Goal: Task Accomplishment & Management: Complete application form

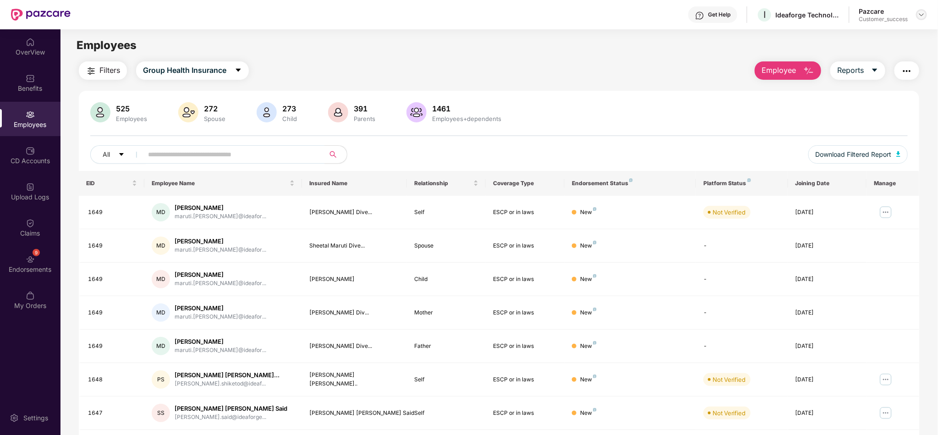
drag, startPoint x: 922, startPoint y: 5, endPoint x: 920, endPoint y: 16, distance: 10.4
click at [920, 16] on div "Get Help I Ideaforge Technology Ltd Pazcare Customer_success" at bounding box center [499, 14] width 856 height 29
click at [920, 16] on img at bounding box center [920, 14] width 7 height 7
click at [906, 32] on div "Switch to partner view" at bounding box center [878, 36] width 119 height 18
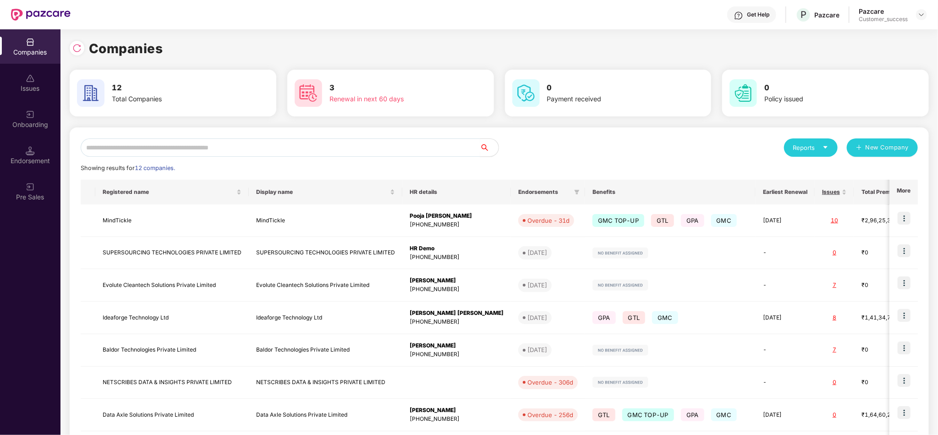
click at [264, 143] on input "text" at bounding box center [280, 147] width 399 height 18
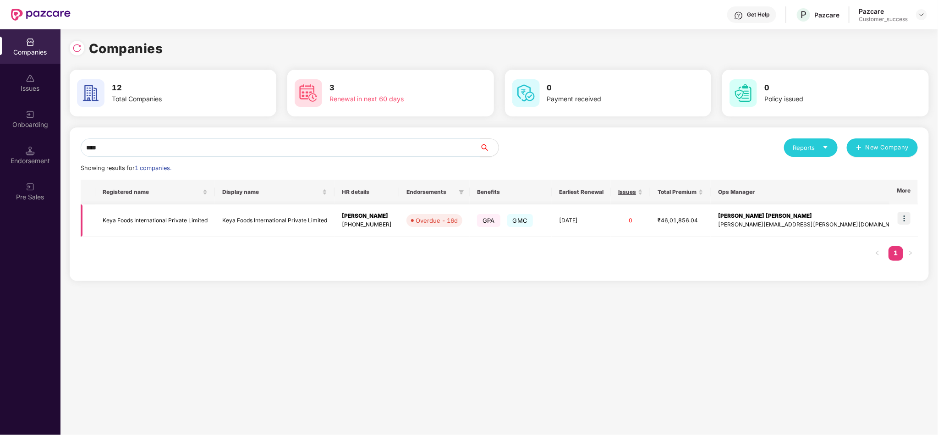
type input "****"
click at [910, 218] on img at bounding box center [903, 218] width 13 height 13
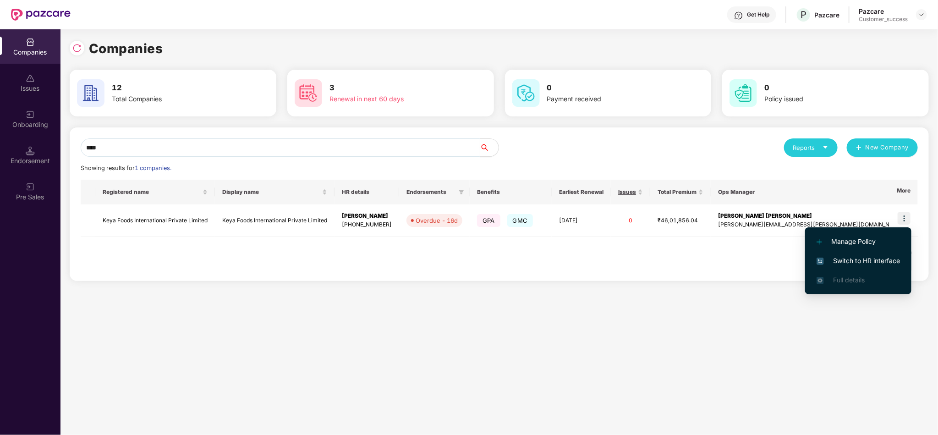
click at [877, 259] on span "Switch to HR interface" at bounding box center [857, 261] width 83 height 10
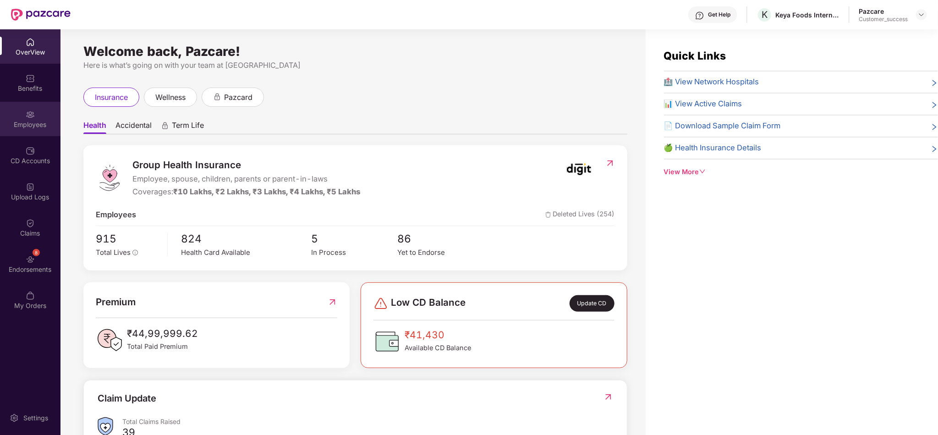
click at [29, 120] on div "Employees" at bounding box center [30, 124] width 60 height 9
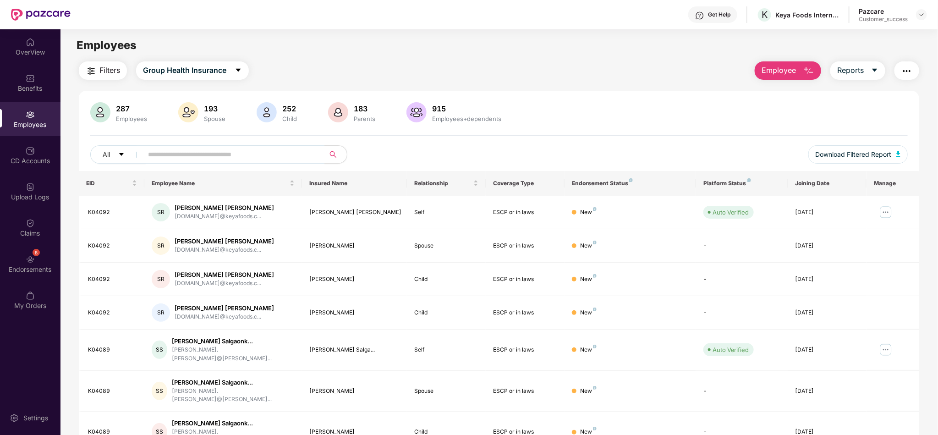
click at [791, 71] on span "Employee" at bounding box center [778, 70] width 34 height 11
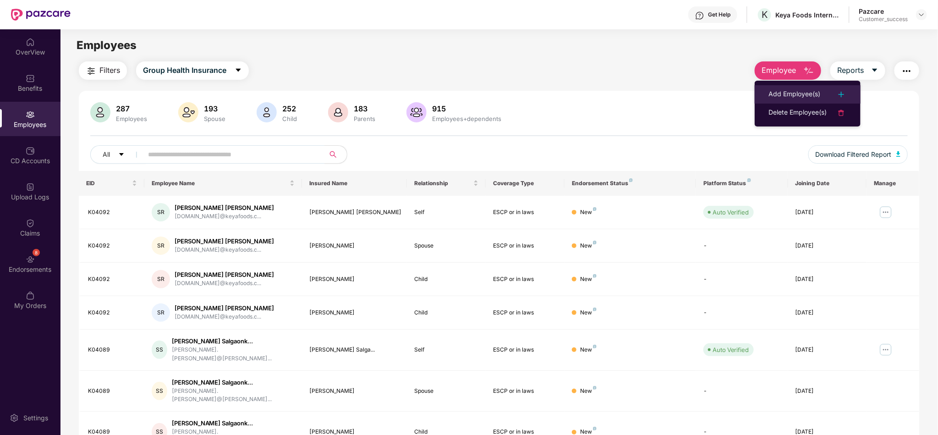
click at [793, 94] on div "Add Employee(s)" at bounding box center [794, 94] width 52 height 11
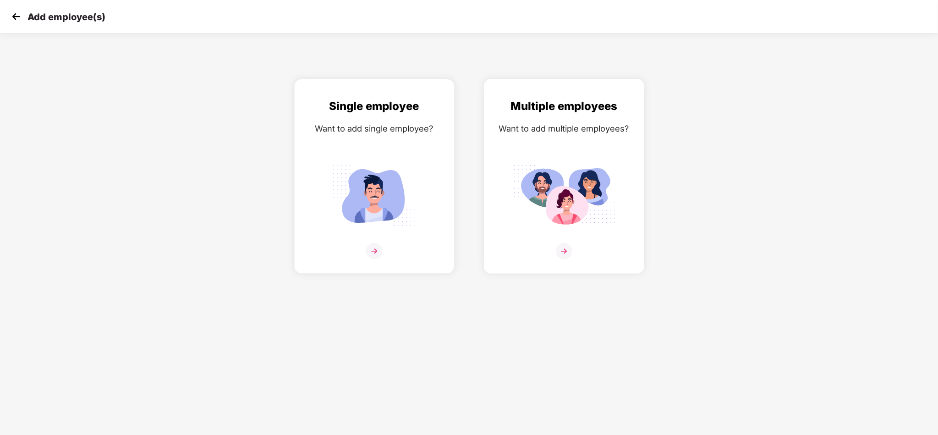
click at [573, 169] on img at bounding box center [564, 195] width 103 height 71
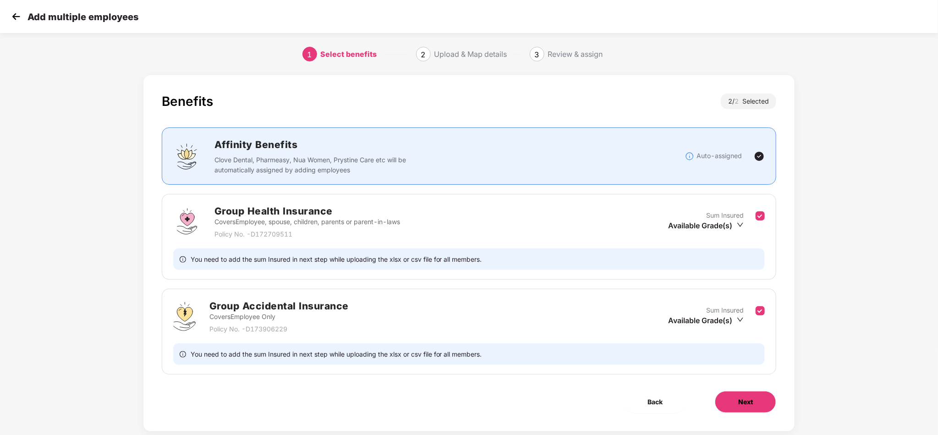
click at [751, 400] on span "Next" at bounding box center [745, 402] width 15 height 10
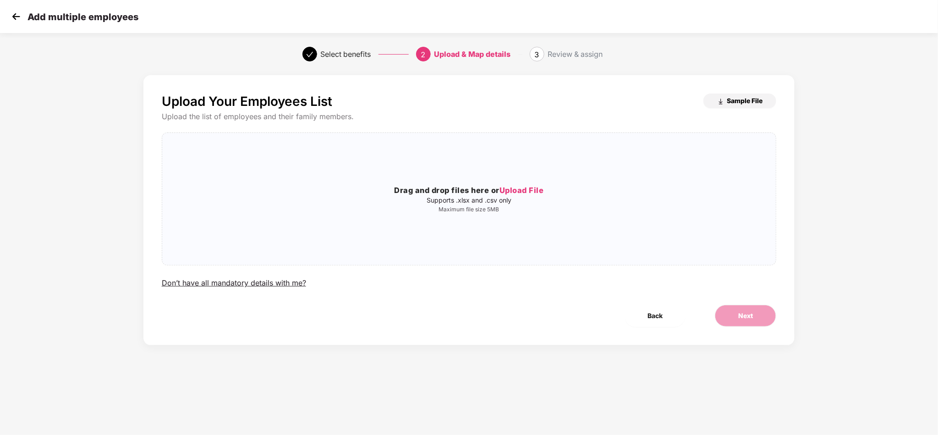
click at [736, 103] on span "Sample File" at bounding box center [744, 100] width 36 height 9
click at [513, 158] on div "Drag and drop files here or Upload File Supports .xlsx and .csv only Maximum fi…" at bounding box center [469, 198] width 614 height 117
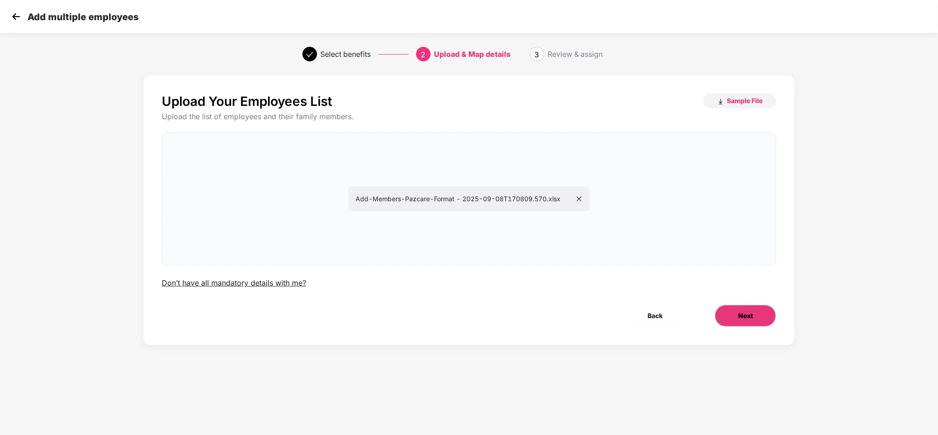
click at [754, 305] on button "Next" at bounding box center [744, 316] width 61 height 22
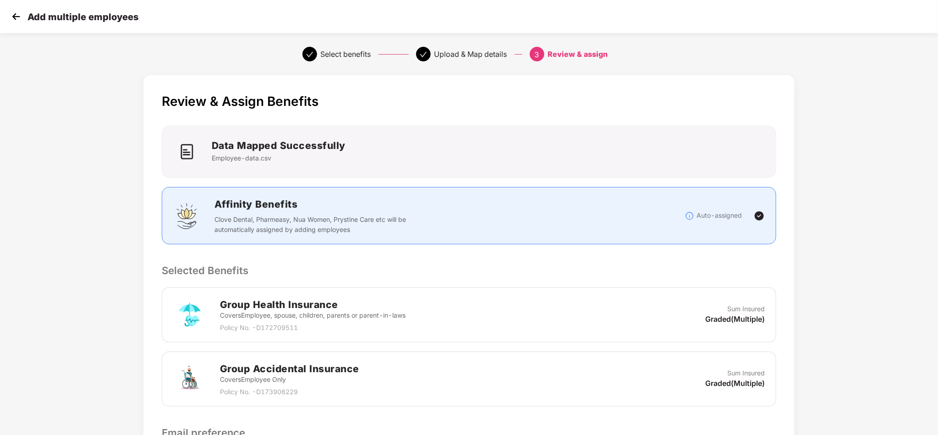
click at [862, 221] on div "Review & Assign Benefits Data Mapped Successfully Employee-data.csv Affinity Be…" at bounding box center [469, 323] width 938 height 504
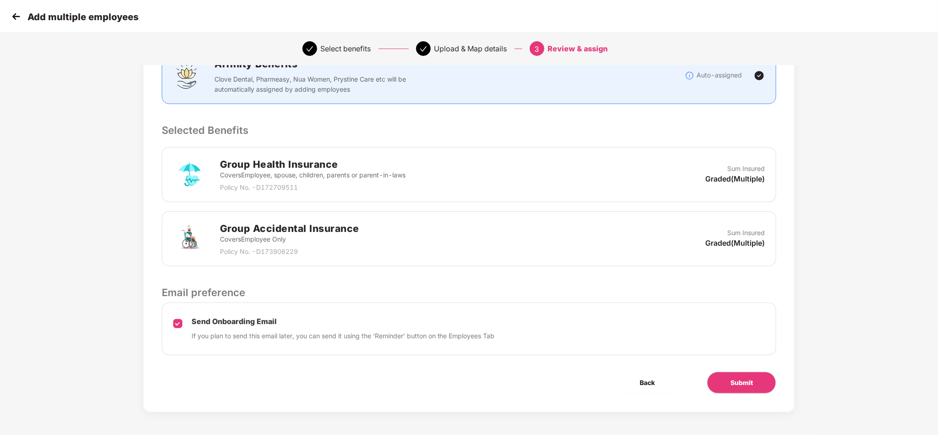
scroll to position [142, 0]
click at [751, 390] on button "Submit" at bounding box center [741, 382] width 69 height 22
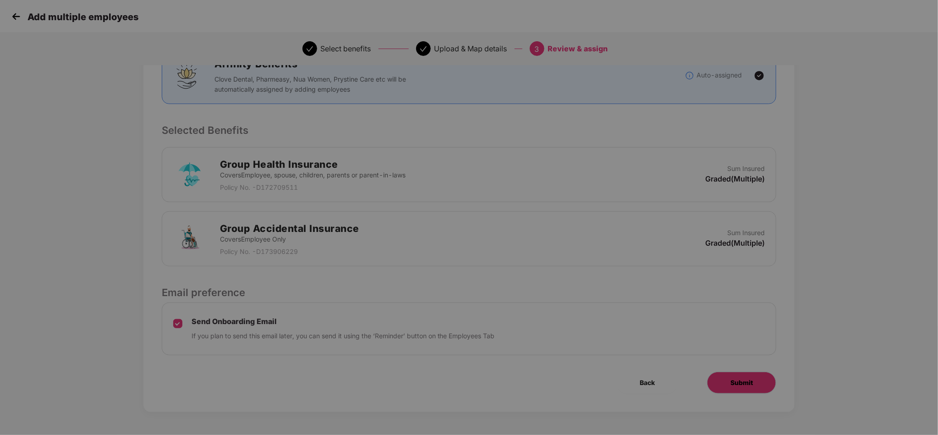
scroll to position [0, 0]
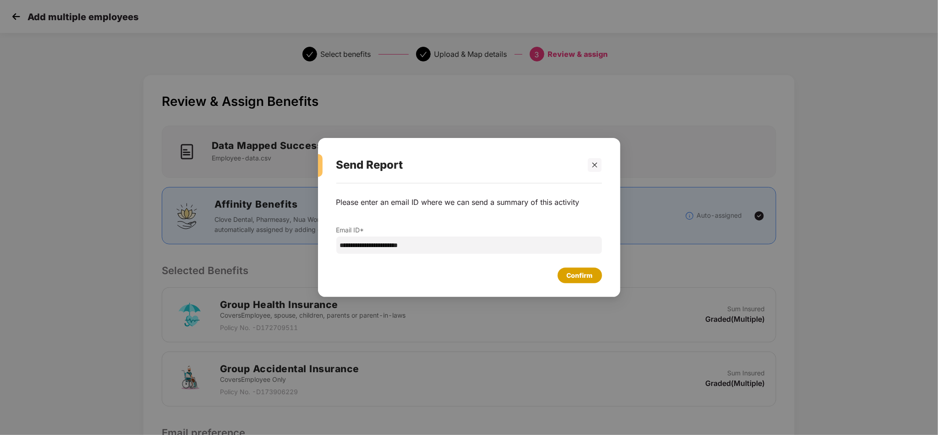
click at [591, 282] on div "Confirm" at bounding box center [579, 275] width 44 height 16
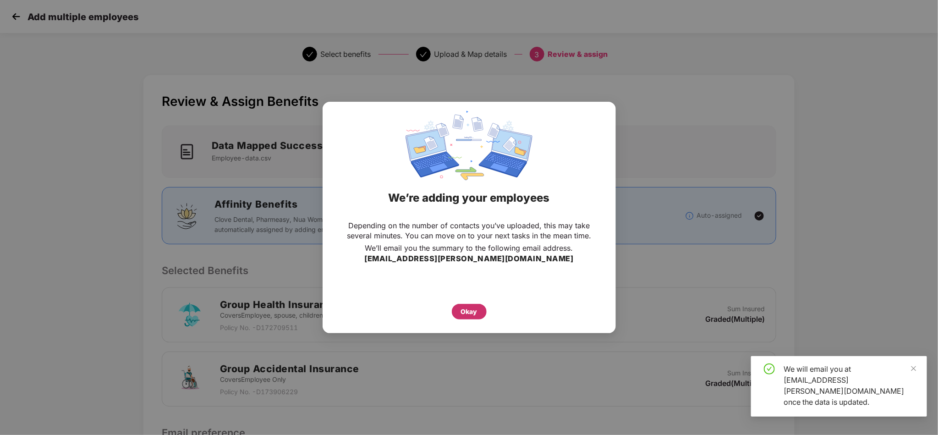
click at [476, 315] on div "Okay" at bounding box center [469, 311] width 16 height 10
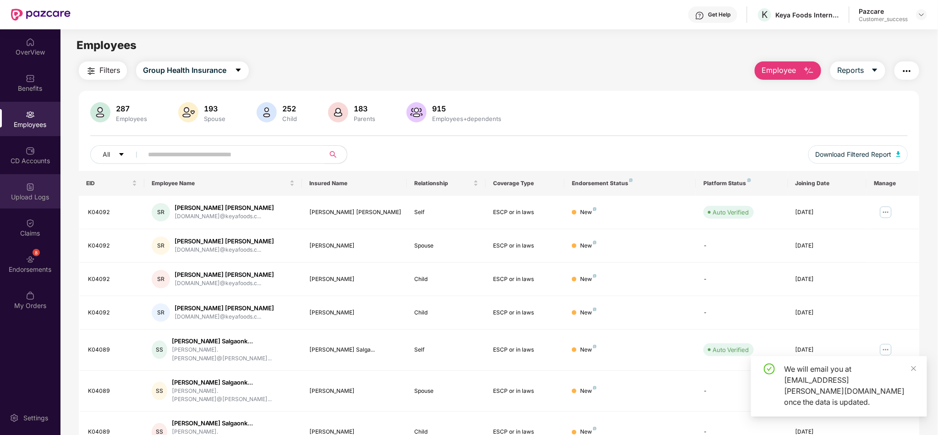
click at [38, 180] on div "Upload Logs" at bounding box center [30, 191] width 60 height 34
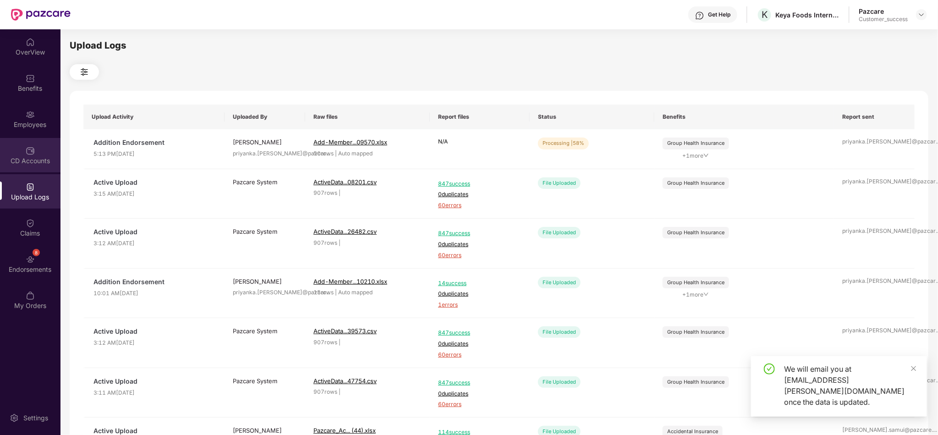
click at [47, 145] on div "CD Accounts" at bounding box center [30, 155] width 60 height 34
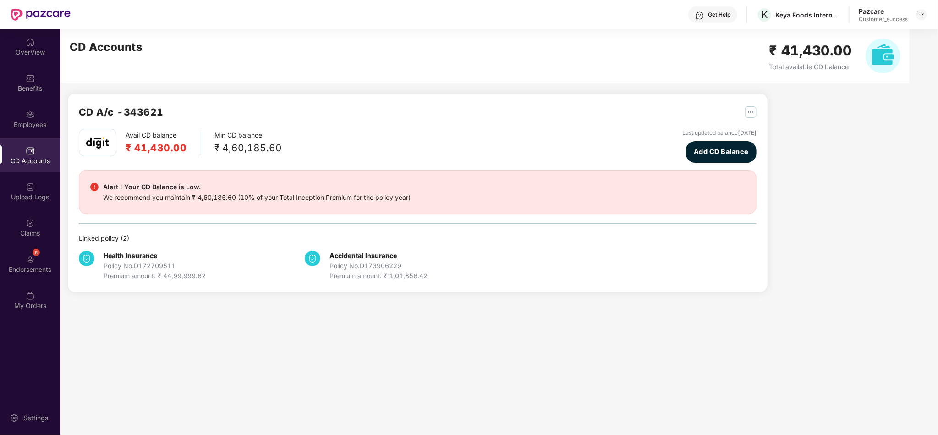
click at [46, 143] on div "CD Accounts" at bounding box center [30, 155] width 60 height 34
click at [39, 109] on div "Employees" at bounding box center [30, 119] width 60 height 34
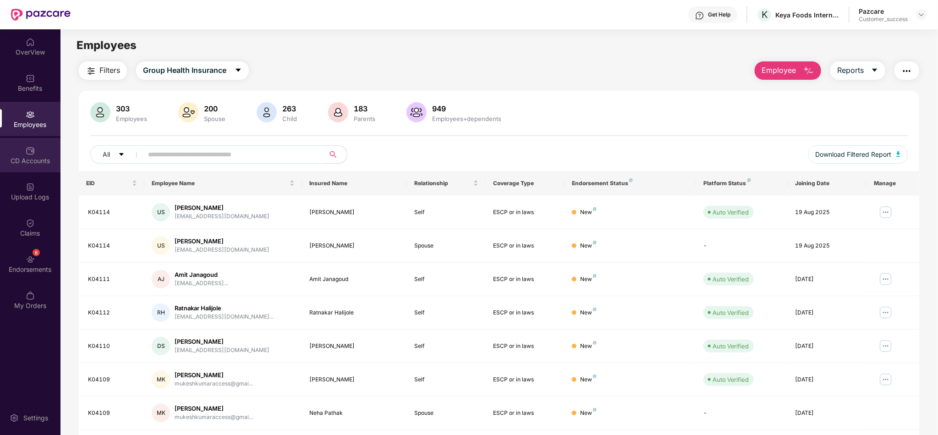
click at [29, 170] on div "CD Accounts" at bounding box center [30, 155] width 60 height 34
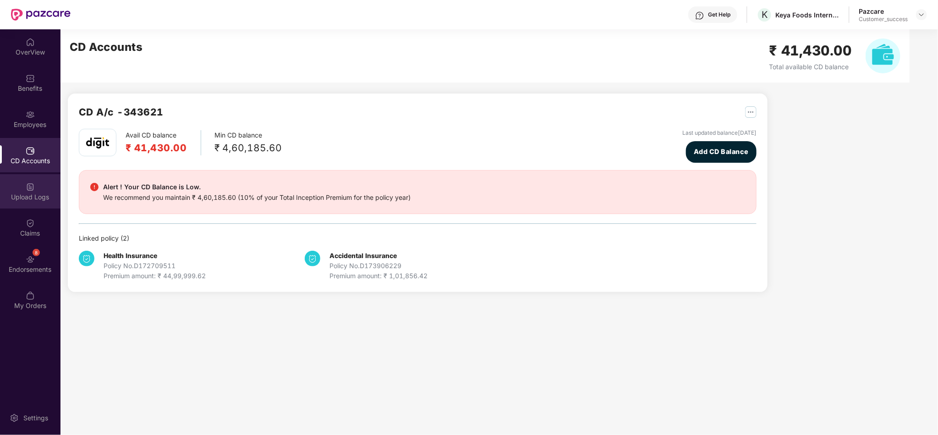
click at [29, 187] on img at bounding box center [30, 186] width 9 height 9
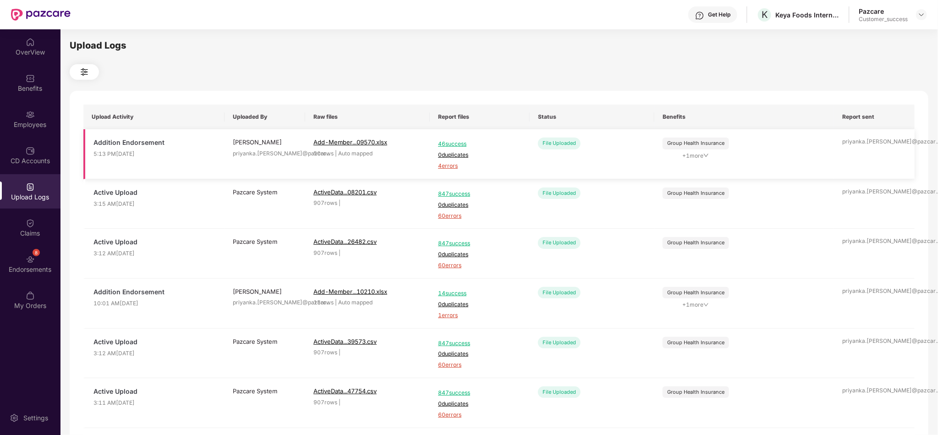
click at [452, 165] on span "4 errors" at bounding box center [479, 166] width 83 height 9
click at [21, 131] on div "Employees" at bounding box center [30, 119] width 60 height 34
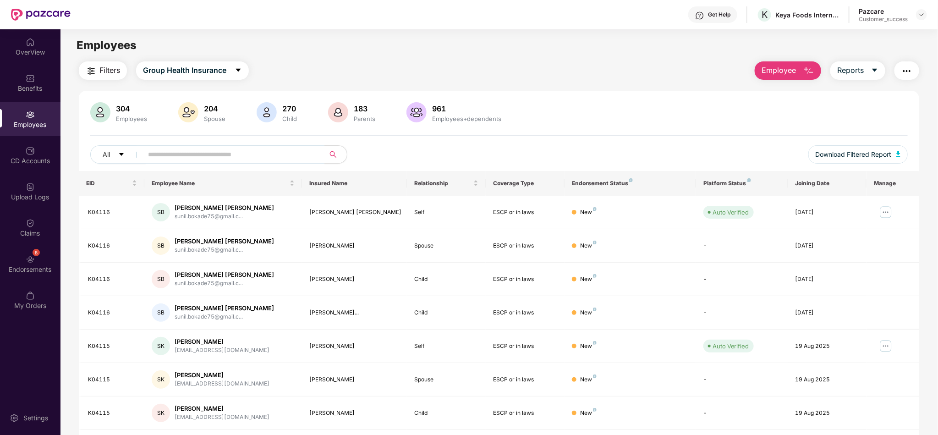
click at [783, 71] on span "Employee" at bounding box center [778, 70] width 34 height 11
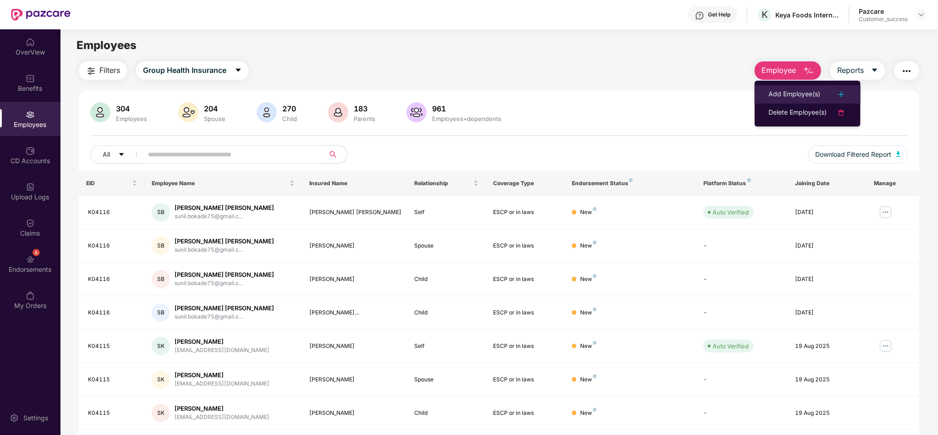
click at [800, 91] on div "Add Employee(s)" at bounding box center [794, 94] width 52 height 11
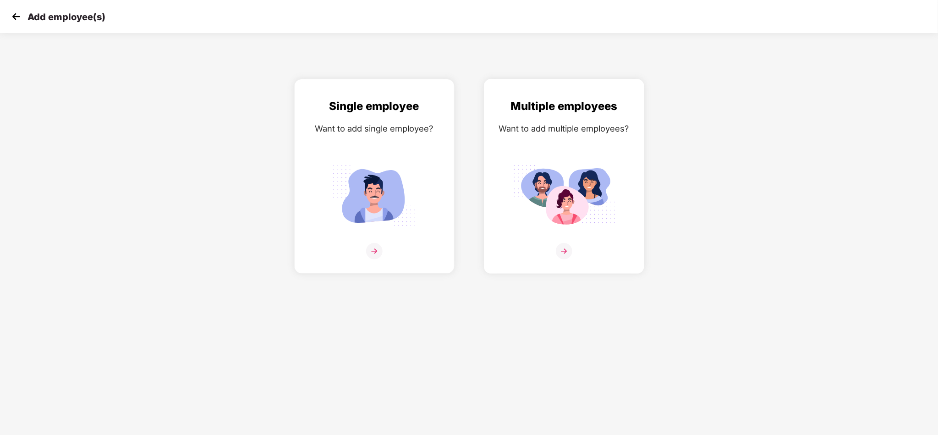
click at [550, 178] on img at bounding box center [564, 195] width 103 height 71
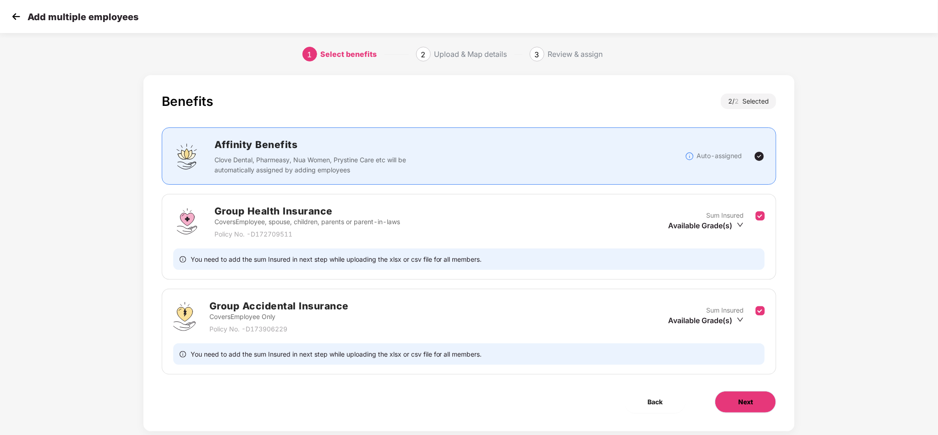
click at [738, 402] on span "Next" at bounding box center [745, 402] width 15 height 10
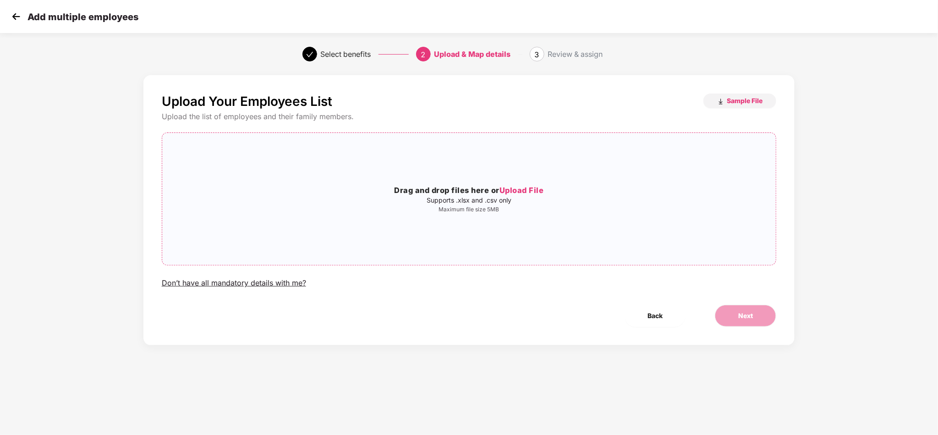
click at [521, 191] on span "Upload File" at bounding box center [521, 189] width 44 height 9
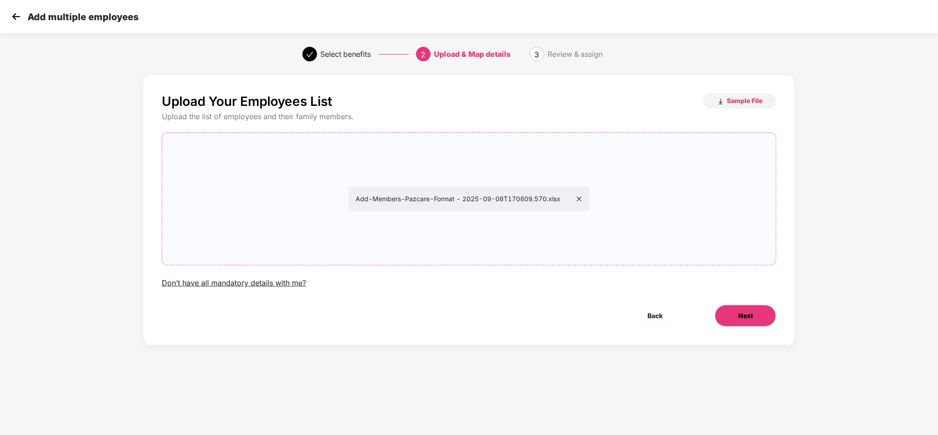
click at [751, 308] on button "Next" at bounding box center [744, 316] width 61 height 22
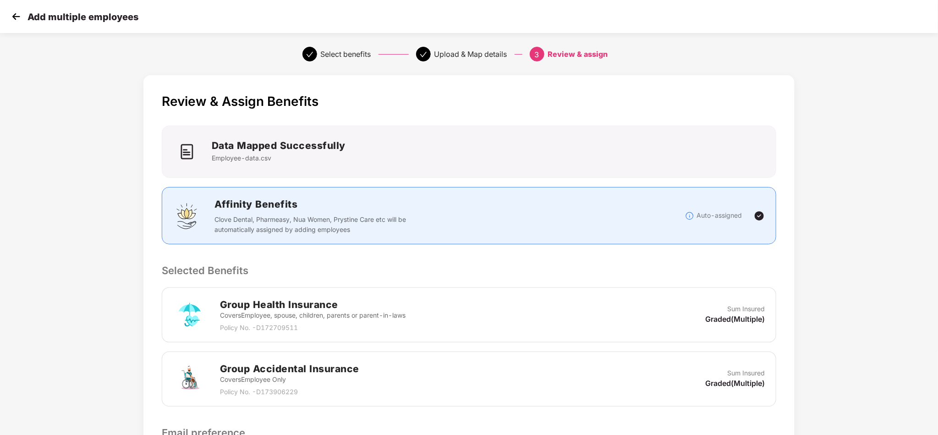
click at [913, 305] on div "Review & Assign Benefits Data Mapped Successfully Employee-data.csv Affinity Be…" at bounding box center [469, 323] width 938 height 504
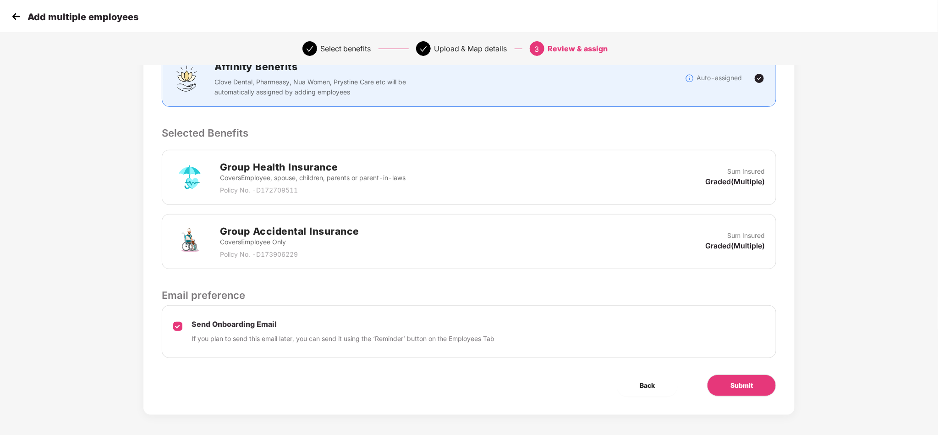
scroll to position [142, 0]
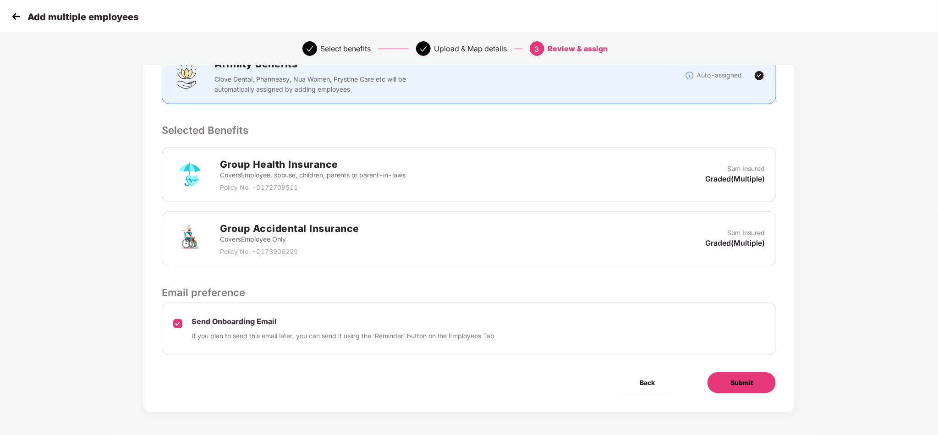
click at [747, 383] on span "Submit" at bounding box center [741, 382] width 22 height 10
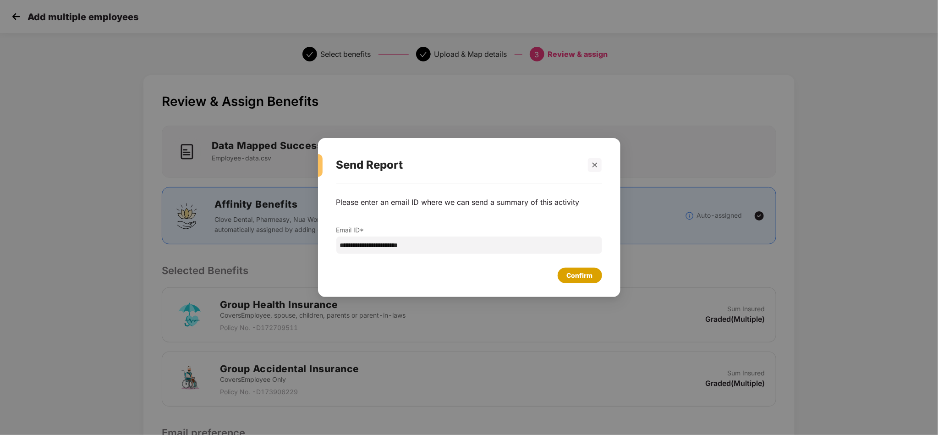
click at [582, 269] on div "Confirm" at bounding box center [579, 275] width 44 height 16
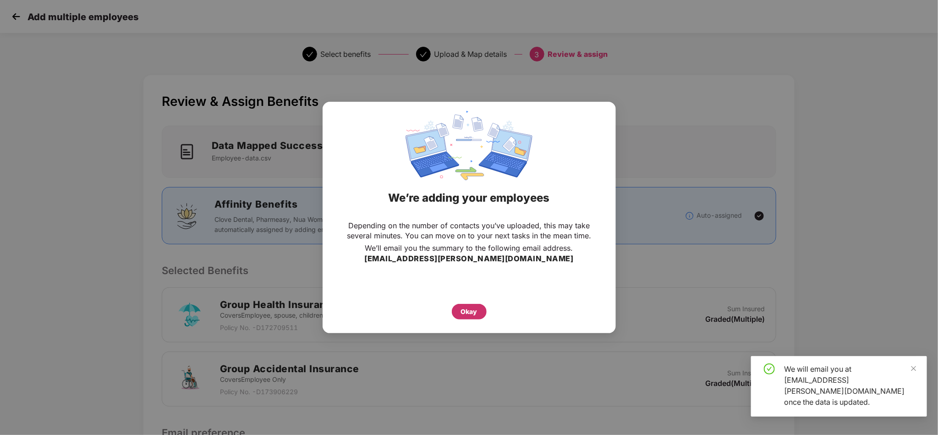
click at [466, 308] on div "Okay" at bounding box center [469, 311] width 16 height 10
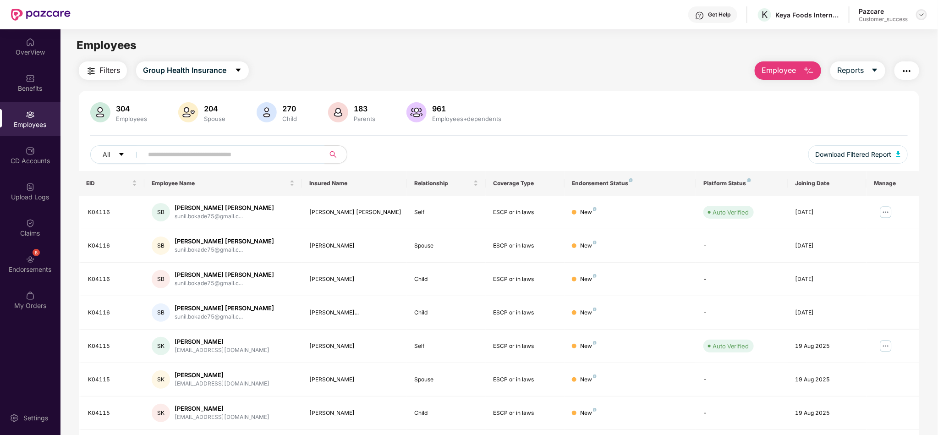
click at [920, 16] on img at bounding box center [920, 14] width 7 height 7
click at [871, 36] on div "Switch to partner view" at bounding box center [878, 36] width 119 height 18
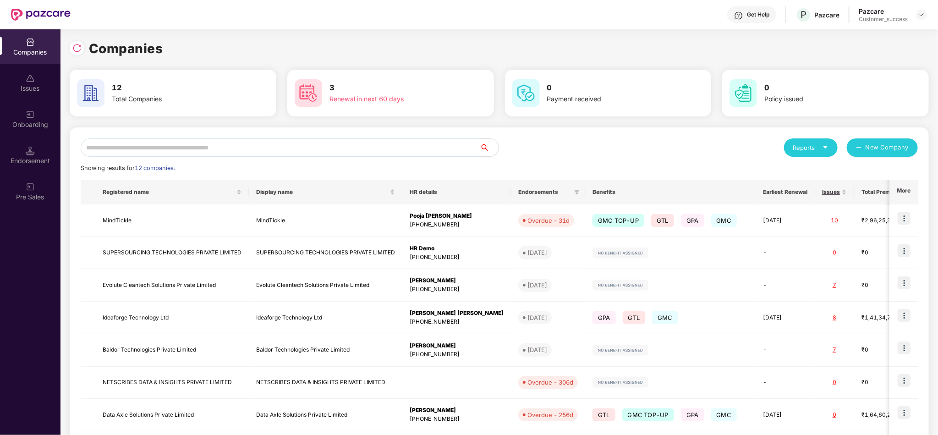
click at [354, 143] on input "text" at bounding box center [280, 147] width 399 height 18
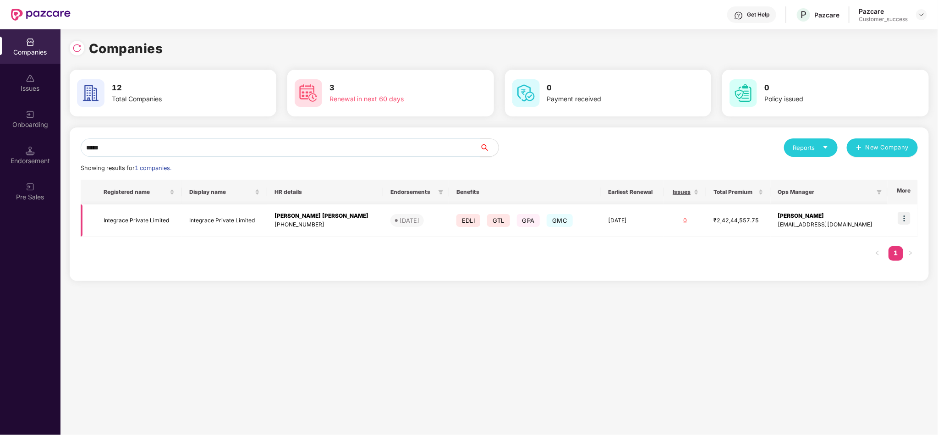
type input "*****"
click at [903, 214] on img at bounding box center [903, 218] width 13 height 13
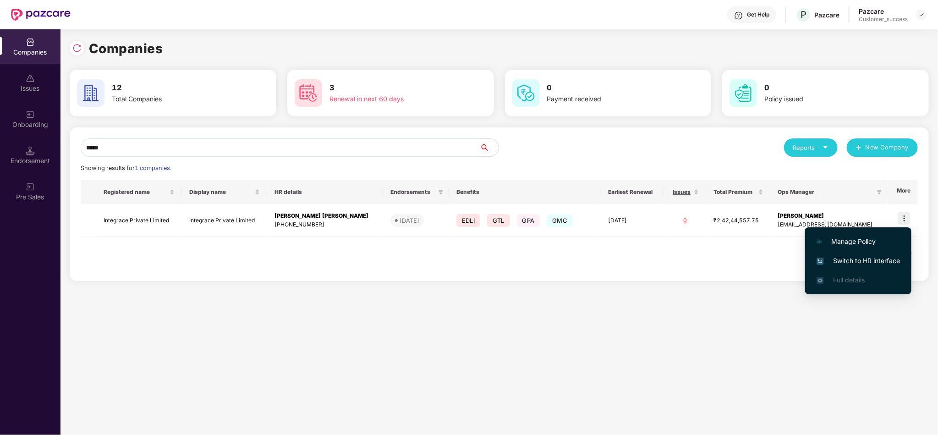
click at [882, 257] on span "Switch to HR interface" at bounding box center [857, 261] width 83 height 10
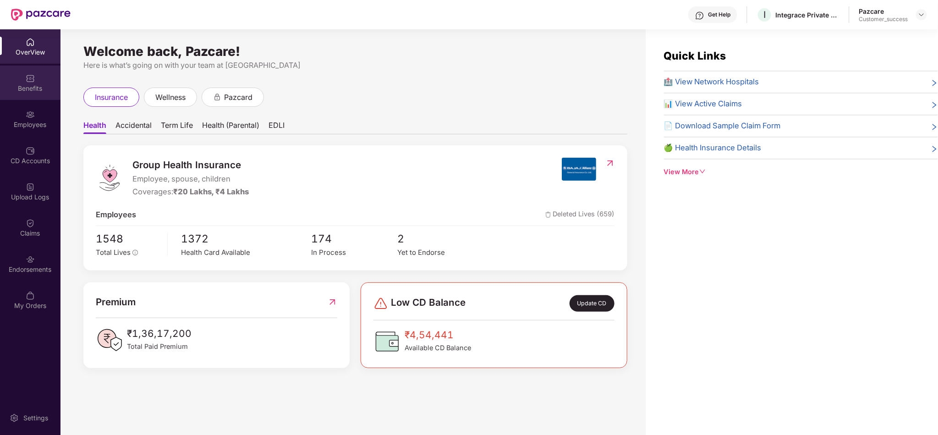
click at [43, 97] on div "Benefits" at bounding box center [30, 82] width 60 height 34
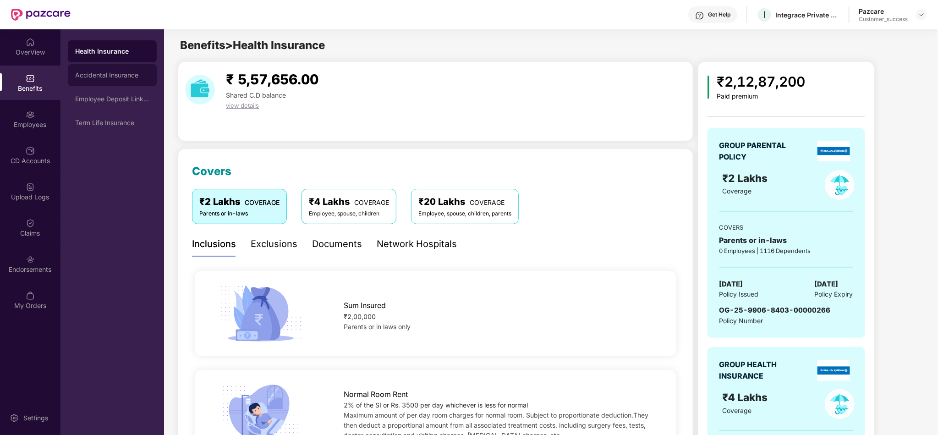
click at [124, 79] on div "Accidental Insurance" at bounding box center [112, 75] width 89 height 22
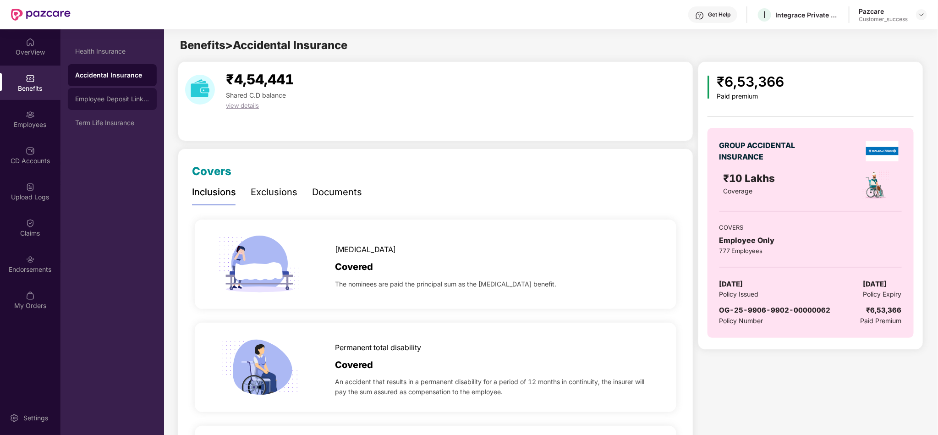
click at [97, 98] on div "Employee Deposit Linked Insurance" at bounding box center [112, 98] width 74 height 7
